Goal: Navigation & Orientation: Go to known website

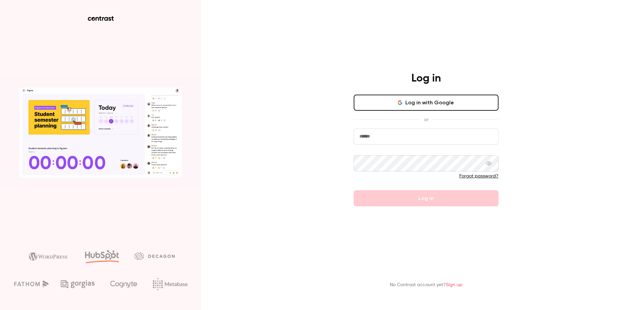
click at [407, 141] on input "email" at bounding box center [425, 136] width 145 height 16
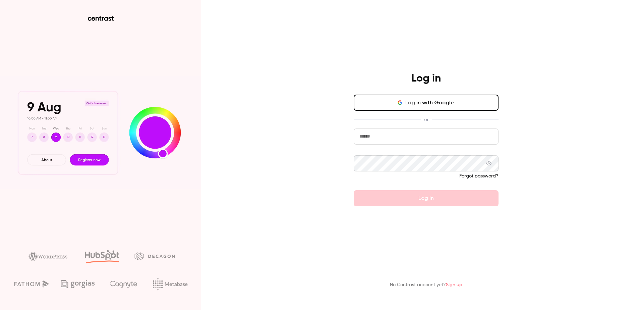
click at [0, 309] on com-1password-button at bounding box center [0, 310] width 0 height 0
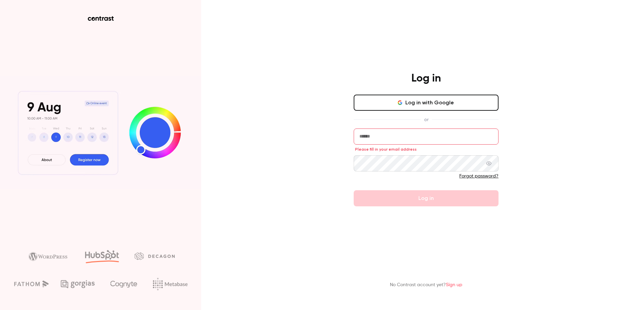
type input "**********"
